Goal: Information Seeking & Learning: Learn about a topic

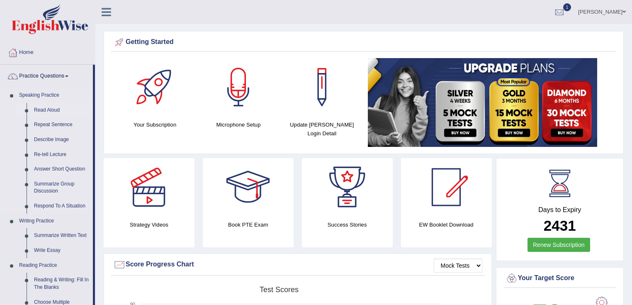
click at [50, 109] on link "Read Aloud" at bounding box center [61, 110] width 63 height 15
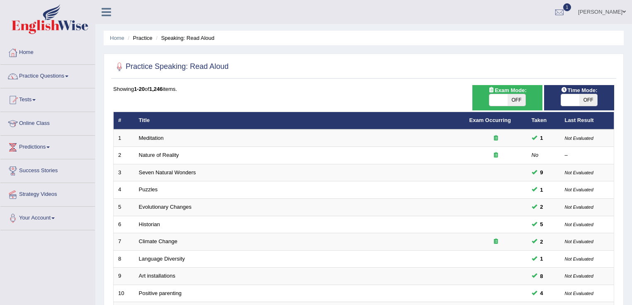
click at [576, 100] on span at bounding box center [570, 100] width 18 height 12
checkbox input "true"
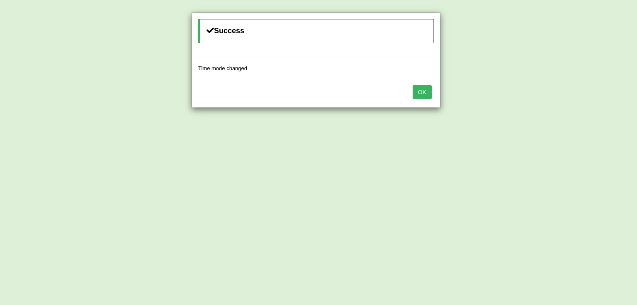
click at [422, 91] on button "OK" at bounding box center [422, 92] width 19 height 14
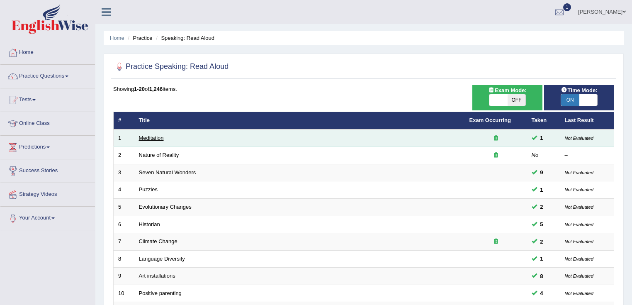
click at [156, 137] on link "Meditation" at bounding box center [151, 138] width 25 height 6
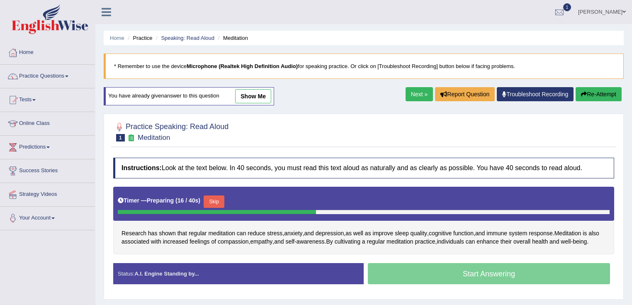
click at [593, 98] on button "Re-Attempt" at bounding box center [599, 94] width 46 height 14
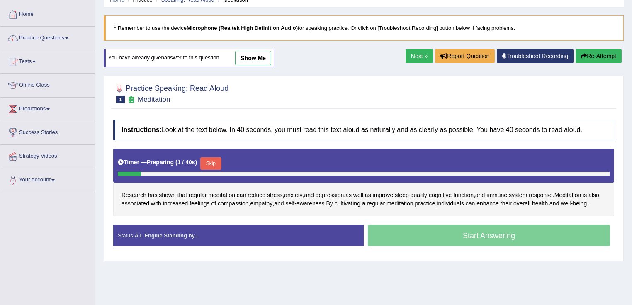
scroll to position [66, 0]
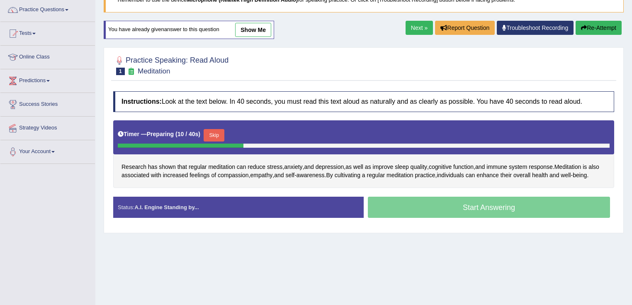
click at [214, 137] on button "Skip" at bounding box center [214, 135] width 21 height 12
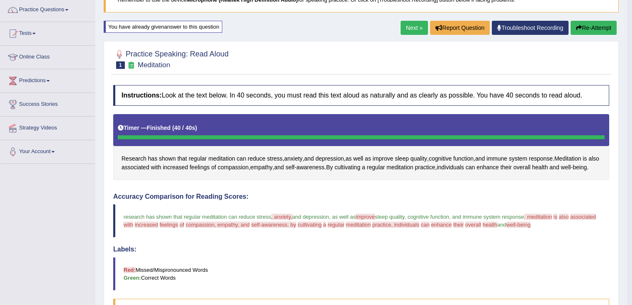
click at [598, 25] on button "Re-Attempt" at bounding box center [594, 28] width 46 height 14
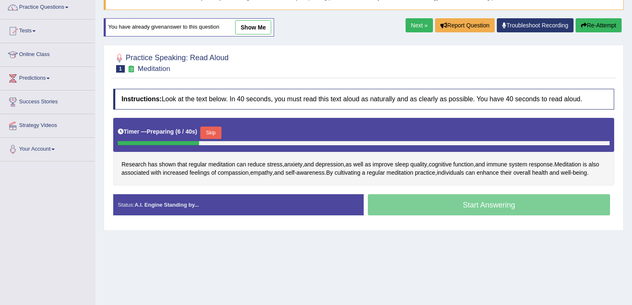
click at [410, 27] on link "Next »" at bounding box center [419, 25] width 27 height 14
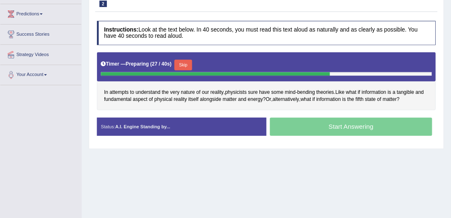
scroll to position [131, 0]
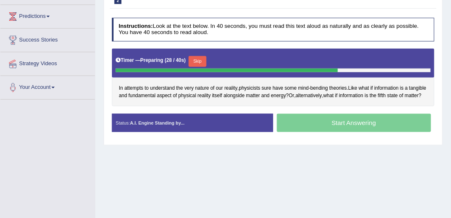
drag, startPoint x: 595, startPoint y: 0, endPoint x: 308, endPoint y: 53, distance: 291.5
click at [308, 54] on div "Timer — Preparing ( 28 / 40s ) Skip" at bounding box center [273, 61] width 315 height 14
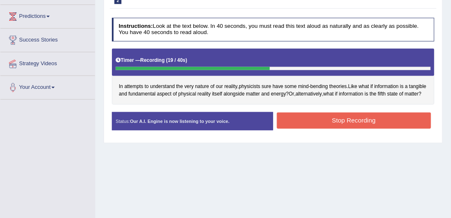
click at [369, 127] on button "Stop Recording" at bounding box center [354, 120] width 154 height 16
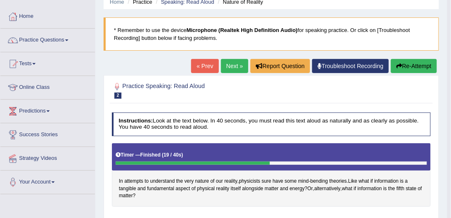
scroll to position [36, 0]
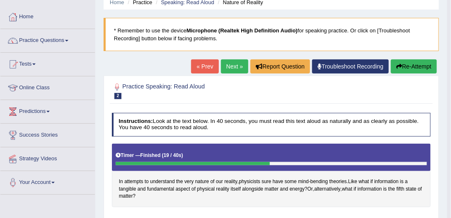
click at [232, 66] on link "Next »" at bounding box center [234, 66] width 27 height 14
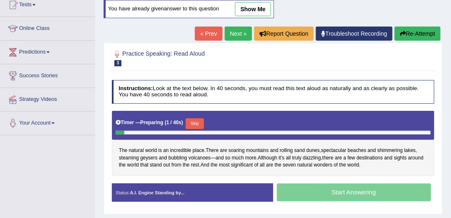
scroll to position [47, 0]
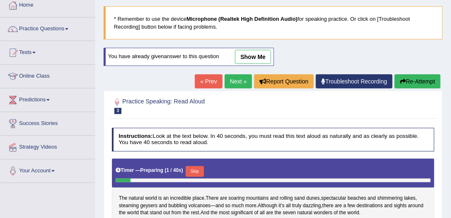
click at [233, 82] on link "Next »" at bounding box center [238, 81] width 27 height 14
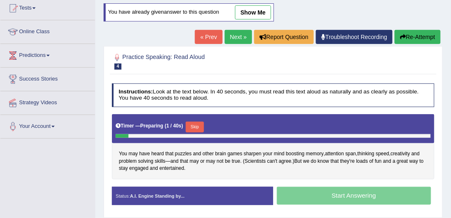
scroll to position [95, 0]
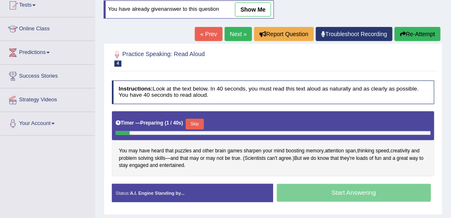
click at [237, 27] on link "Next »" at bounding box center [238, 34] width 27 height 14
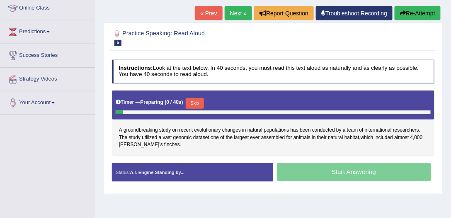
scroll to position [142, 0]
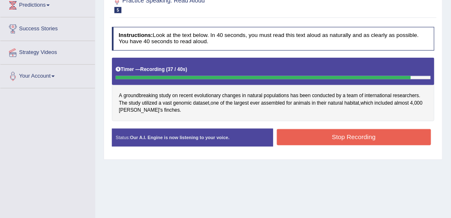
click at [309, 133] on button "Stop Recording" at bounding box center [354, 137] width 154 height 16
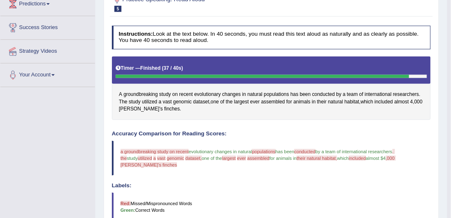
scroll to position [47, 0]
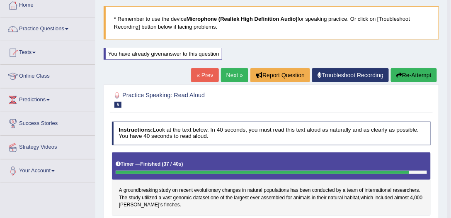
click at [236, 74] on link "Next »" at bounding box center [234, 75] width 27 height 14
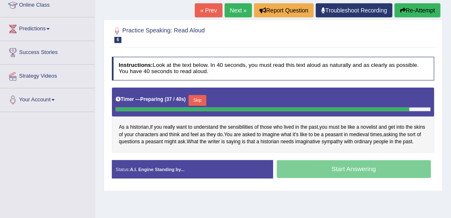
click at [201, 96] on button "Skip" at bounding box center [198, 100] width 18 height 11
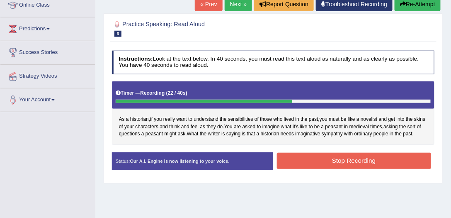
click at [348, 159] on button "Stop Recording" at bounding box center [354, 161] width 154 height 16
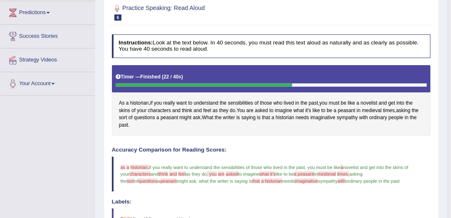
scroll to position [118, 0]
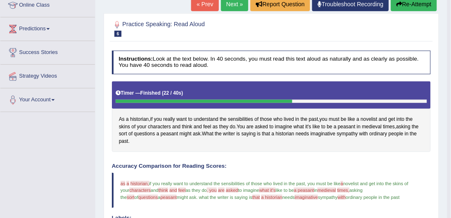
click at [417, 4] on button "Re-Attempt" at bounding box center [414, 4] width 46 height 14
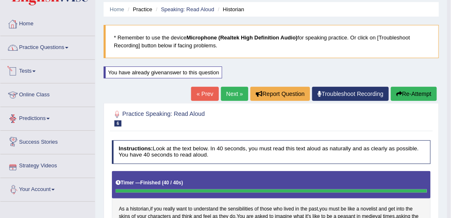
scroll to position [28, 0]
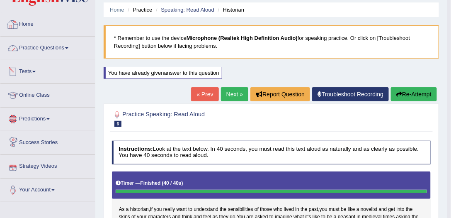
click at [61, 54] on link "Practice Questions" at bounding box center [47, 47] width 95 height 21
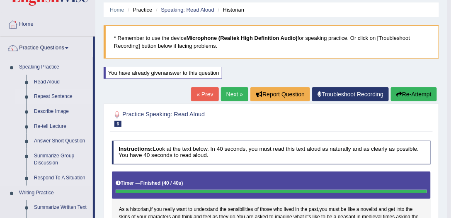
click at [63, 95] on link "Repeat Sentence" at bounding box center [61, 96] width 63 height 15
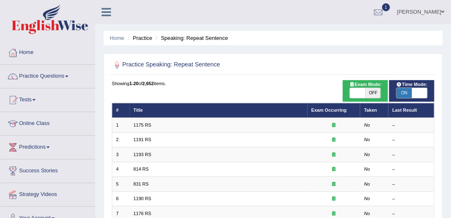
click at [146, 123] on link "1175 RS" at bounding box center [143, 124] width 18 height 5
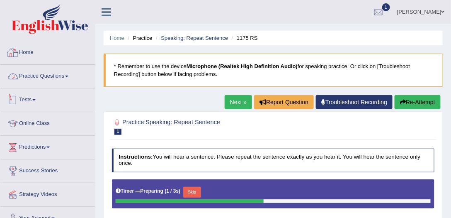
click at [56, 68] on link "Practice Questions" at bounding box center [47, 75] width 95 height 21
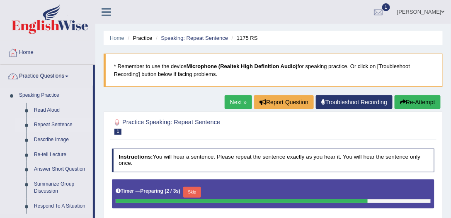
click at [55, 123] on link "Repeat Sentence" at bounding box center [61, 124] width 63 height 15
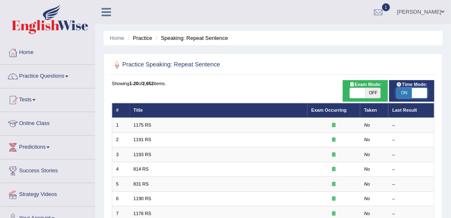
drag, startPoint x: 416, startPoint y: 89, endPoint x: 407, endPoint y: 94, distance: 10.4
click at [415, 89] on span at bounding box center [419, 93] width 15 height 10
click at [420, 89] on span at bounding box center [419, 93] width 15 height 10
checkbox input "false"
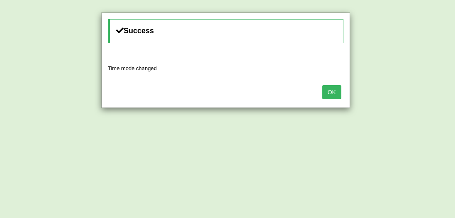
click at [336, 90] on button "OK" at bounding box center [331, 92] width 19 height 14
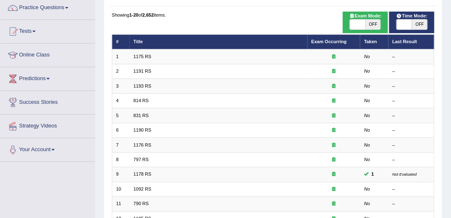
scroll to position [71, 0]
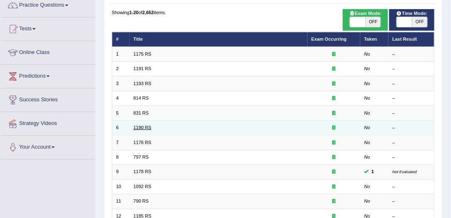
click at [139, 128] on link "1190 RS" at bounding box center [143, 127] width 18 height 5
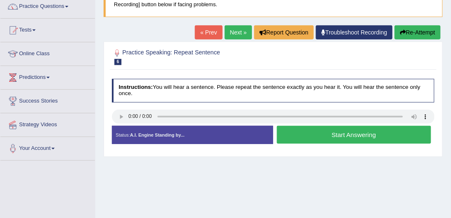
scroll to position [71, 0]
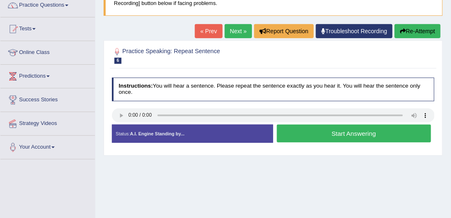
click at [311, 128] on button "Start Answering" at bounding box center [354, 133] width 154 height 18
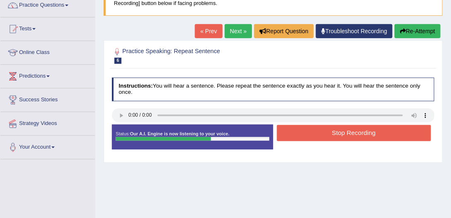
click at [311, 128] on button "Stop Recording" at bounding box center [354, 133] width 154 height 16
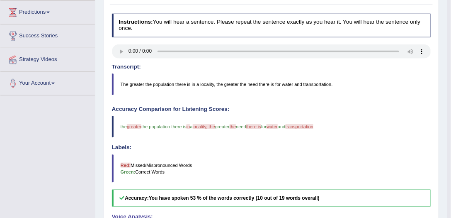
scroll to position [95, 0]
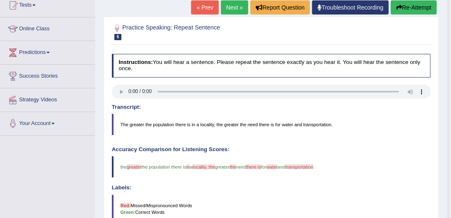
click at [227, 8] on link "Next »" at bounding box center [234, 7] width 27 height 14
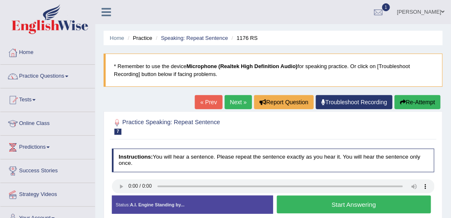
click at [233, 98] on link "Next »" at bounding box center [238, 102] width 27 height 14
click at [234, 102] on link "Next »" at bounding box center [238, 102] width 27 height 14
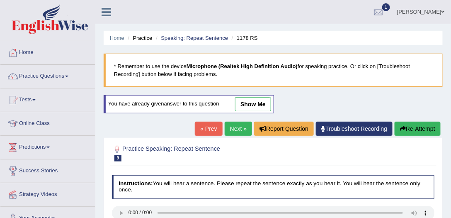
click at [234, 102] on span "show me" at bounding box center [246, 104] width 52 height 6
click at [239, 129] on link "Next »" at bounding box center [238, 129] width 27 height 14
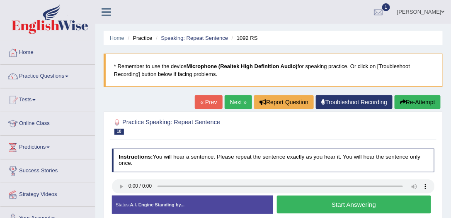
click at [235, 101] on link "Next »" at bounding box center [238, 102] width 27 height 14
click at [234, 104] on link "Next »" at bounding box center [238, 102] width 27 height 14
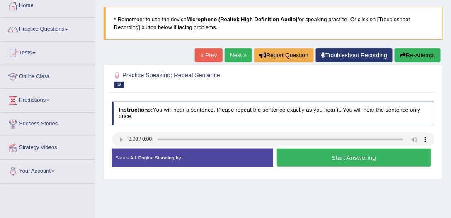
scroll to position [47, 0]
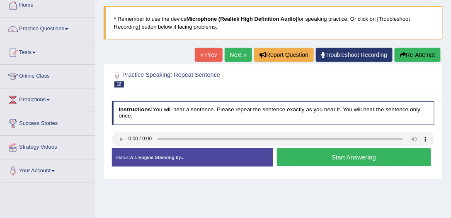
click at [291, 159] on button "Start Answering" at bounding box center [354, 157] width 154 height 18
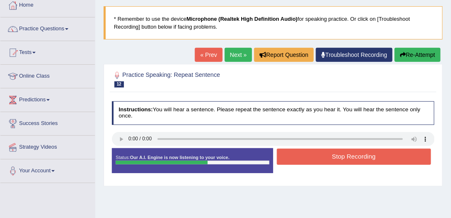
click at [237, 54] on link "Next »" at bounding box center [238, 55] width 27 height 14
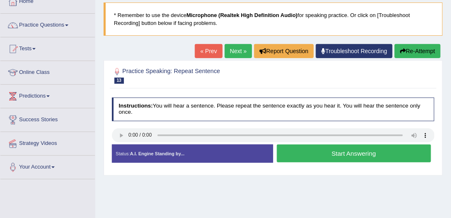
scroll to position [95, 0]
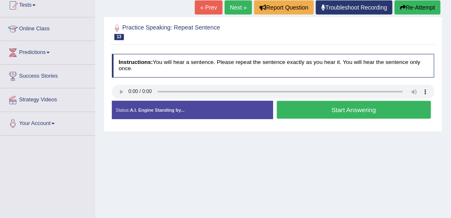
click at [236, 13] on link "Next »" at bounding box center [238, 7] width 27 height 14
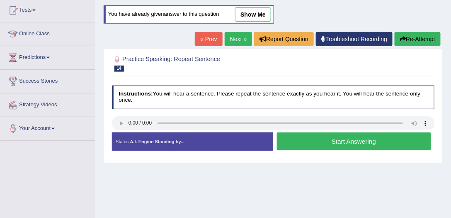
scroll to position [95, 0]
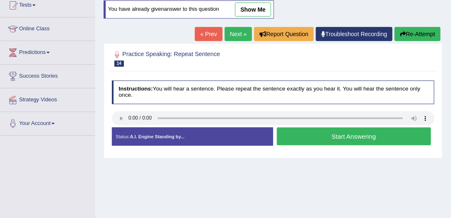
click at [319, 133] on button "Start Answering" at bounding box center [354, 136] width 154 height 18
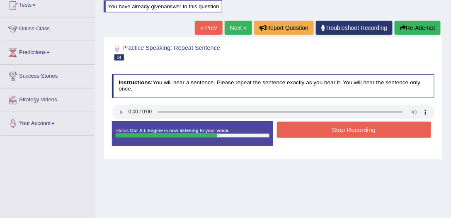
click at [357, 136] on button "Stop Recording" at bounding box center [354, 130] width 154 height 16
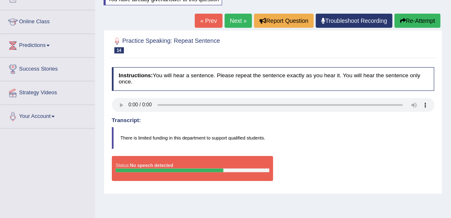
scroll to position [24, 0]
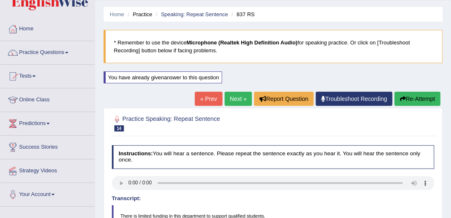
click at [241, 95] on link "Next »" at bounding box center [238, 99] width 27 height 14
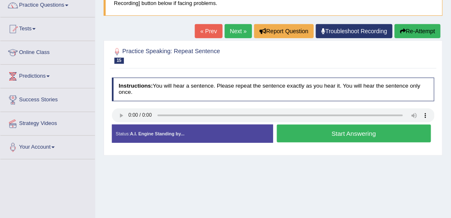
click at [303, 132] on button "Start Answering" at bounding box center [354, 133] width 154 height 18
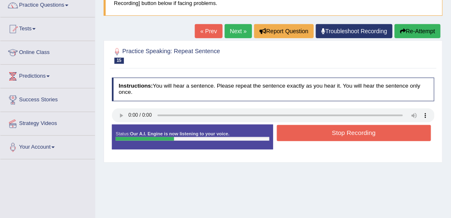
click at [303, 132] on button "Stop Recording" at bounding box center [354, 133] width 154 height 16
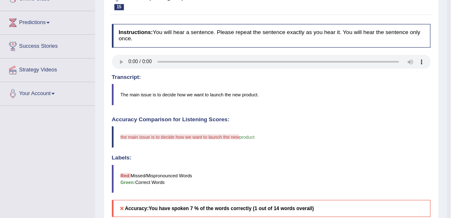
scroll to position [71, 0]
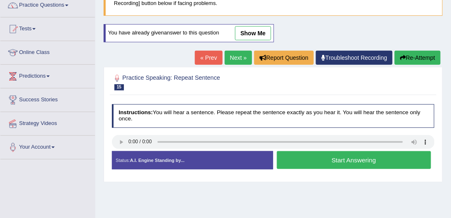
click at [231, 56] on link "Next »" at bounding box center [238, 58] width 27 height 14
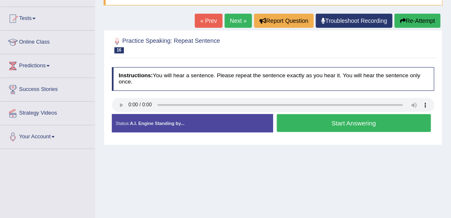
scroll to position [95, 0]
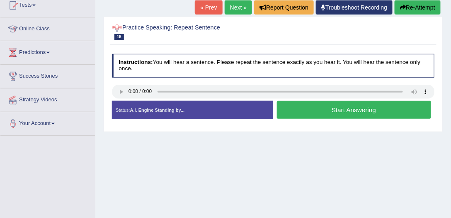
click at [233, 5] on link "Next »" at bounding box center [238, 7] width 27 height 14
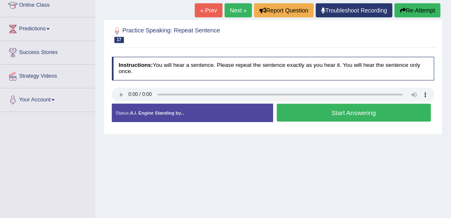
click at [323, 111] on button "Start Answering" at bounding box center [354, 113] width 154 height 18
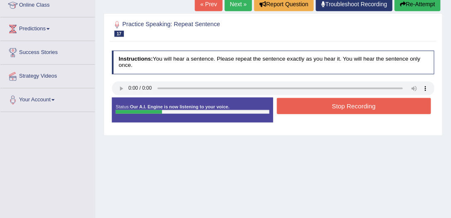
click at [327, 107] on button "Stop Recording" at bounding box center [354, 106] width 154 height 16
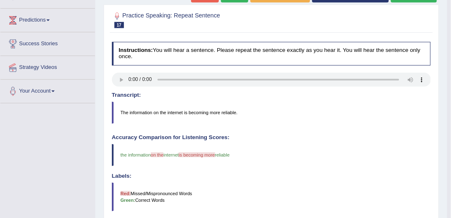
scroll to position [118, 0]
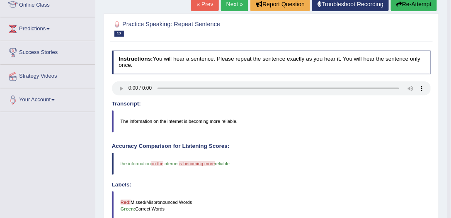
click at [232, 3] on link "Next »" at bounding box center [234, 4] width 27 height 14
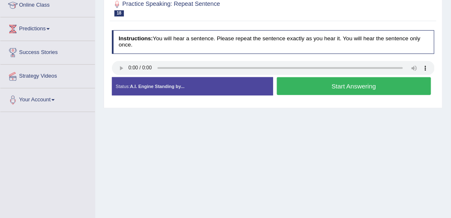
click at [299, 87] on button "Start Answering" at bounding box center [354, 86] width 154 height 18
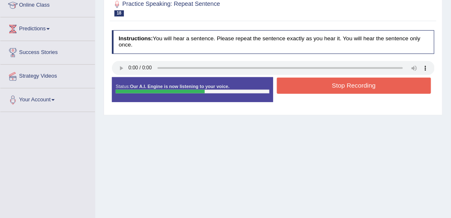
click at [299, 87] on button "Stop Recording" at bounding box center [354, 86] width 154 height 16
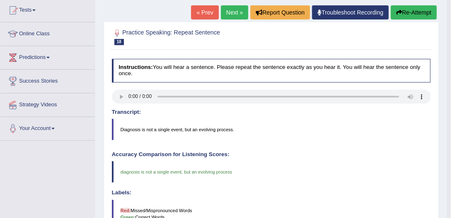
scroll to position [77, 0]
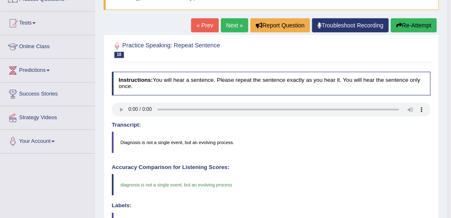
click at [236, 25] on link "Next »" at bounding box center [234, 25] width 27 height 14
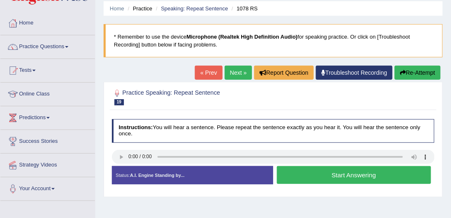
scroll to position [95, 0]
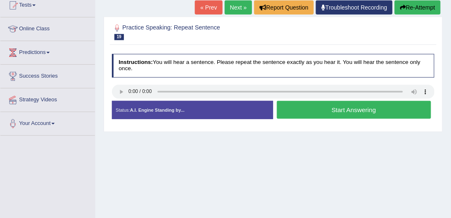
click at [291, 103] on button "Start Answering" at bounding box center [354, 110] width 154 height 18
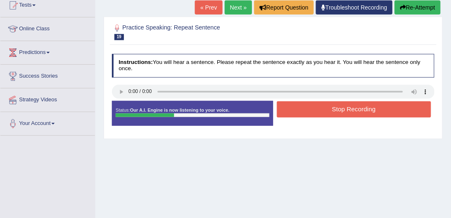
click at [291, 103] on button "Stop Recording" at bounding box center [354, 109] width 154 height 16
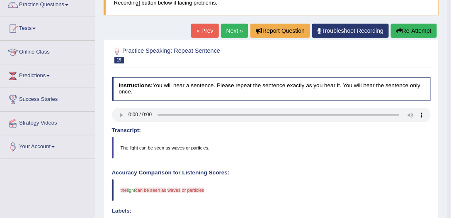
scroll to position [71, 0]
click at [236, 29] on link "Next »" at bounding box center [234, 31] width 27 height 14
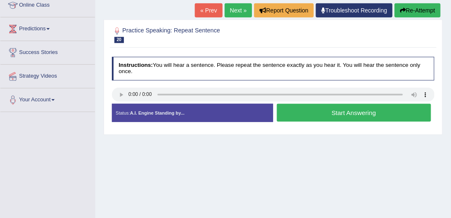
scroll to position [118, 0]
click at [319, 114] on button "Start Answering" at bounding box center [354, 113] width 154 height 18
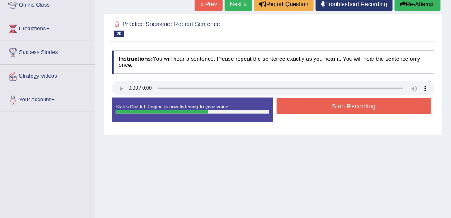
click at [322, 107] on button "Stop Recording" at bounding box center [354, 106] width 154 height 16
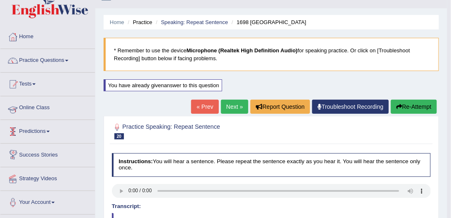
scroll to position [0, 0]
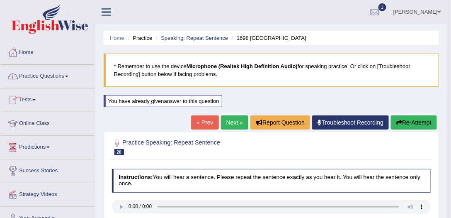
click at [233, 121] on link "Next »" at bounding box center [234, 122] width 27 height 14
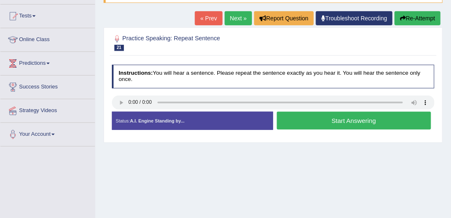
scroll to position [24, 0]
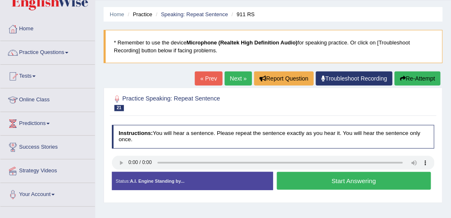
click at [296, 178] on button "Start Answering" at bounding box center [354, 181] width 154 height 18
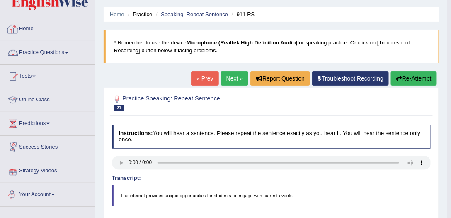
click at [236, 75] on link "Next »" at bounding box center [234, 78] width 27 height 14
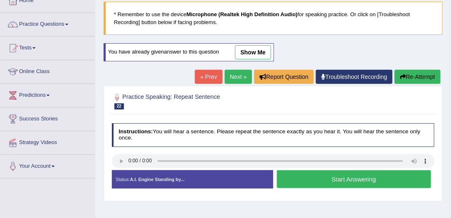
scroll to position [95, 0]
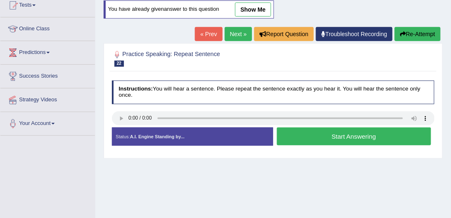
click at [338, 127] on button "Start Answering" at bounding box center [354, 136] width 154 height 18
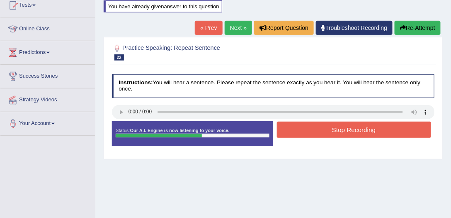
click at [338, 127] on button "Stop Recording" at bounding box center [354, 130] width 154 height 16
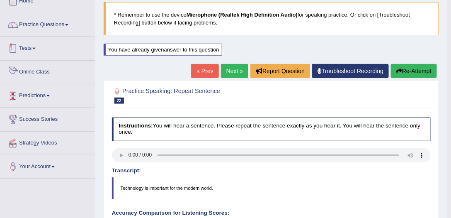
scroll to position [0, 0]
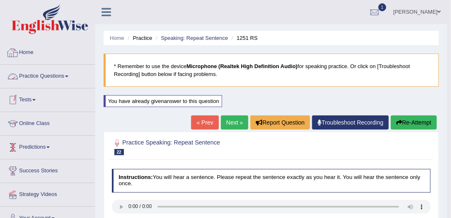
click at [46, 66] on link "Practice Questions" at bounding box center [47, 75] width 95 height 21
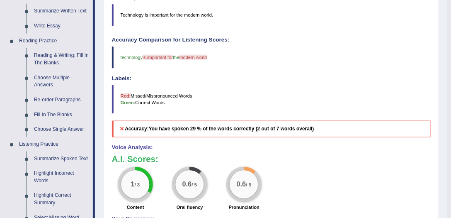
scroll to position [284, 0]
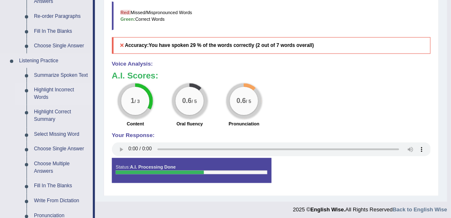
click at [39, 85] on link "Highlight Incorrect Words" at bounding box center [61, 94] width 63 height 22
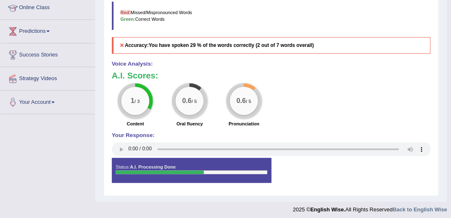
scroll to position [106, 0]
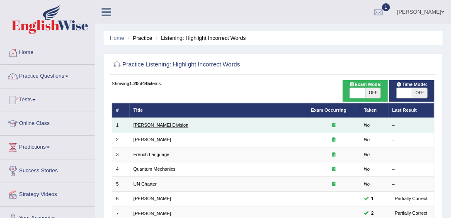
click at [146, 125] on link "[PERSON_NAME] Division" at bounding box center [161, 124] width 55 height 5
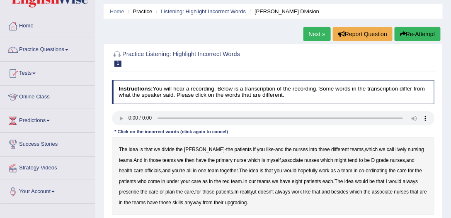
scroll to position [95, 0]
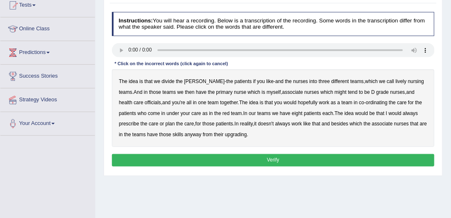
click at [376, 77] on div "The idea is that we divide the [PERSON_NAME] - the patients if you like - and t…" at bounding box center [273, 108] width 323 height 78
click at [396, 79] on b "lively" at bounding box center [401, 81] width 11 height 6
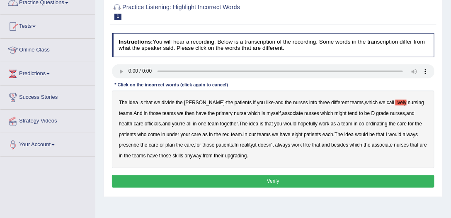
scroll to position [118, 0]
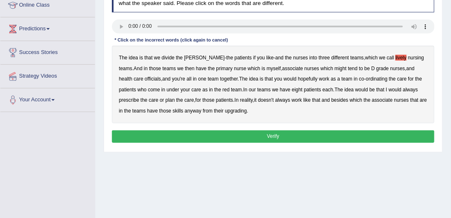
click at [321, 66] on b "which" at bounding box center [327, 69] width 12 height 6
drag, startPoint x: 326, startPoint y: 68, endPoint x: 320, endPoint y: 68, distance: 5.4
click at [349, 68] on b "tend" at bounding box center [354, 69] width 10 height 6
click at [335, 66] on b "might" at bounding box center [341, 69] width 12 height 6
drag, startPoint x: 305, startPoint y: 67, endPoint x: 309, endPoint y: 68, distance: 4.2
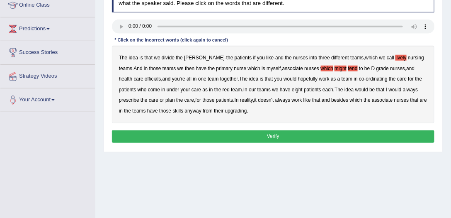
click at [321, 67] on b "which" at bounding box center [327, 69] width 12 height 6
click at [349, 68] on b "tend" at bounding box center [354, 69] width 10 height 6
click at [393, 85] on div "The idea is that we divide the [PERSON_NAME] - the patients if you like - and t…" at bounding box center [273, 85] width 323 height 78
click at [403, 90] on b "always" at bounding box center [410, 90] width 15 height 6
click at [225, 110] on b "upgrading" at bounding box center [236, 111] width 22 height 6
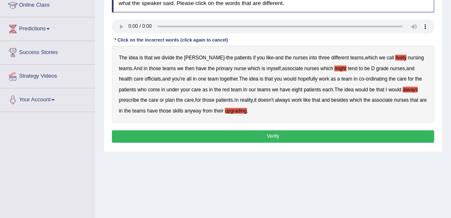
click at [131, 56] on b "idea" at bounding box center [133, 58] width 9 height 6
click at [279, 135] on button "Verify" at bounding box center [273, 136] width 323 height 12
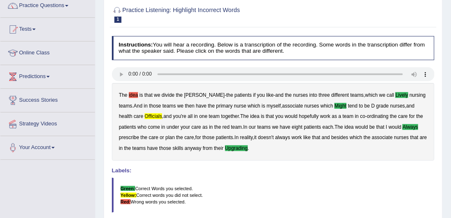
scroll to position [0, 0]
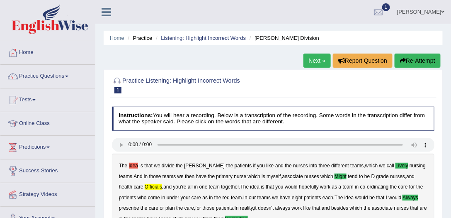
click at [305, 62] on link "Next »" at bounding box center [317, 61] width 27 height 14
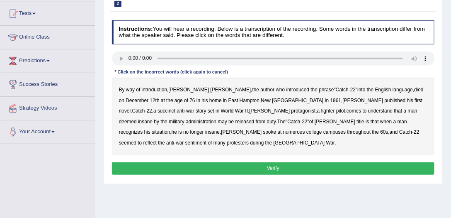
scroll to position [118, 0]
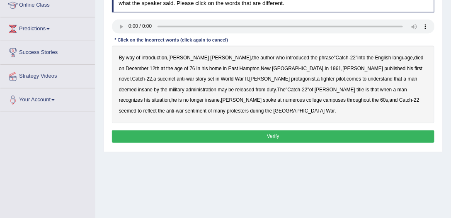
click at [176, 76] on b "succinct" at bounding box center [167, 79] width 18 height 6
click at [217, 87] on b "administration" at bounding box center [201, 90] width 31 height 6
click at [170, 97] on b "situation" at bounding box center [161, 100] width 18 height 6
click at [157, 108] on b "reflect" at bounding box center [150, 111] width 13 height 6
click at [208, 134] on button "Verify" at bounding box center [273, 136] width 323 height 12
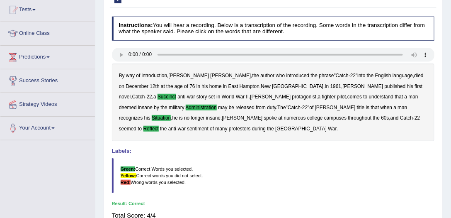
scroll to position [47, 0]
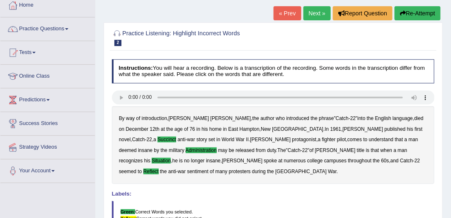
click at [312, 17] on link "Next »" at bounding box center [317, 13] width 27 height 14
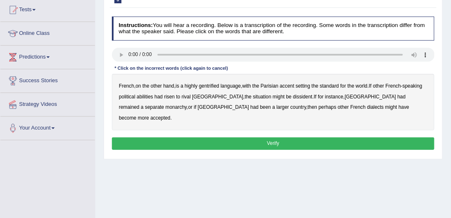
scroll to position [95, 0]
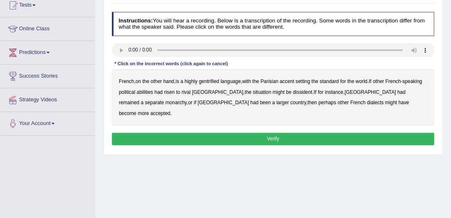
click at [215, 83] on b "gentrified" at bounding box center [209, 81] width 20 height 6
click at [147, 90] on b "abilities" at bounding box center [145, 92] width 17 height 6
click at [337, 133] on button "Verify" at bounding box center [273, 139] width 323 height 12
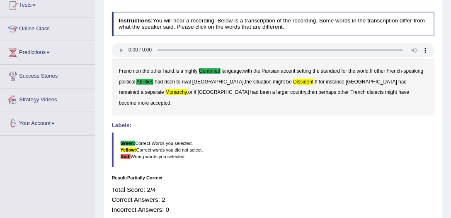
scroll to position [0, 0]
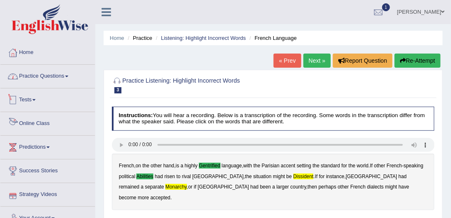
click at [45, 66] on link "Practice Questions" at bounding box center [47, 75] width 95 height 21
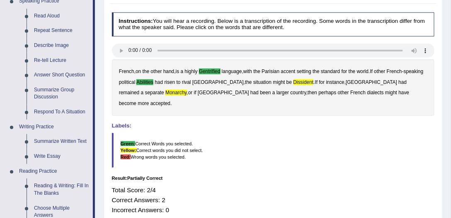
scroll to position [95, 0]
